Goal: Navigation & Orientation: Go to known website

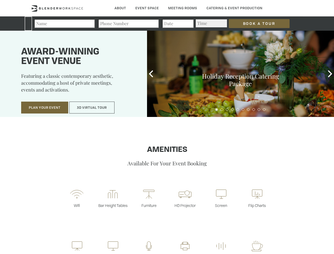
type div "2025-09-29"
